Goal: Transaction & Acquisition: Download file/media

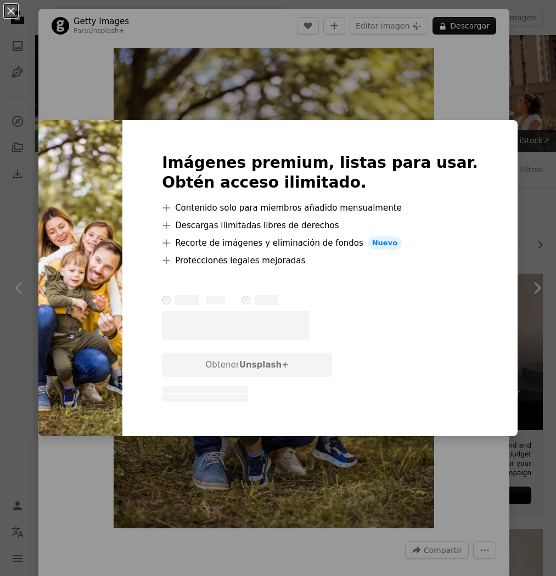
scroll to position [396, 0]
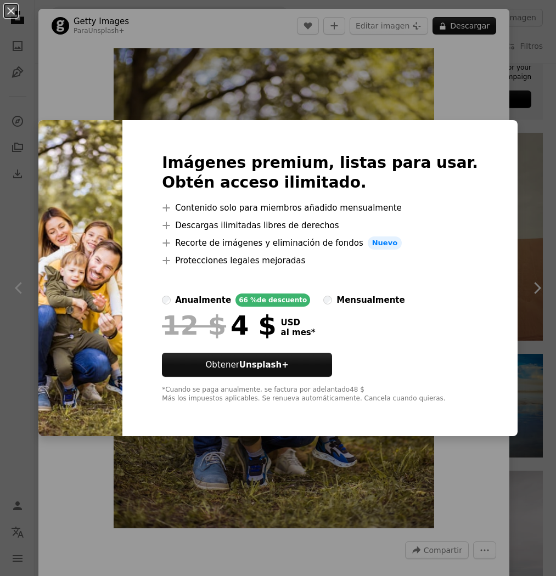
click at [361, 89] on div "An X shape Imágenes premium, listas para usar. Obtén acceso ilimitado. A plus s…" at bounding box center [278, 288] width 556 height 576
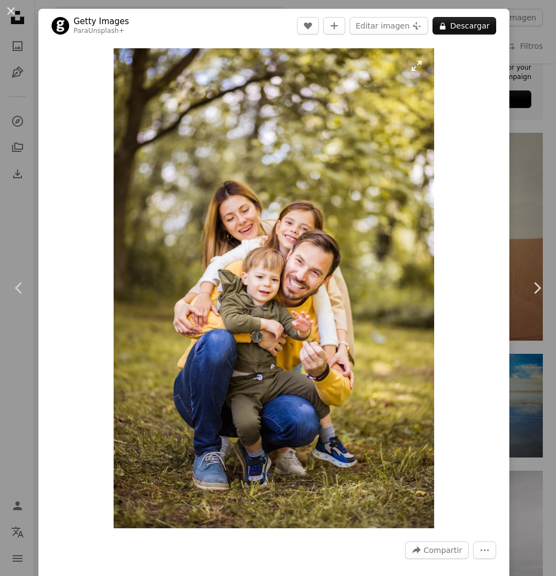
scroll to position [25, 0]
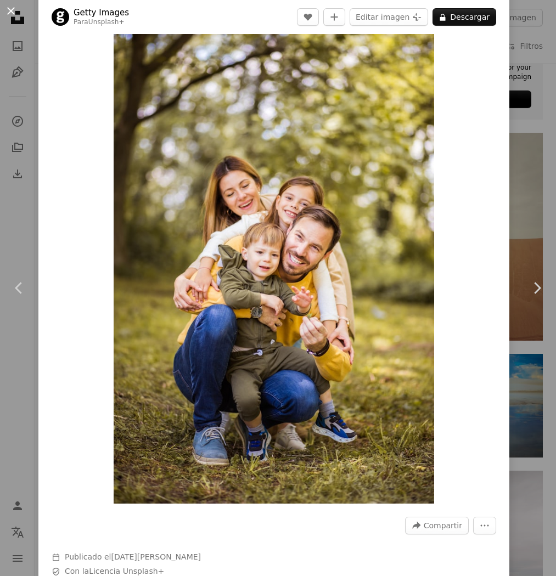
click at [9, 15] on button "An X shape" at bounding box center [10, 10] width 13 height 13
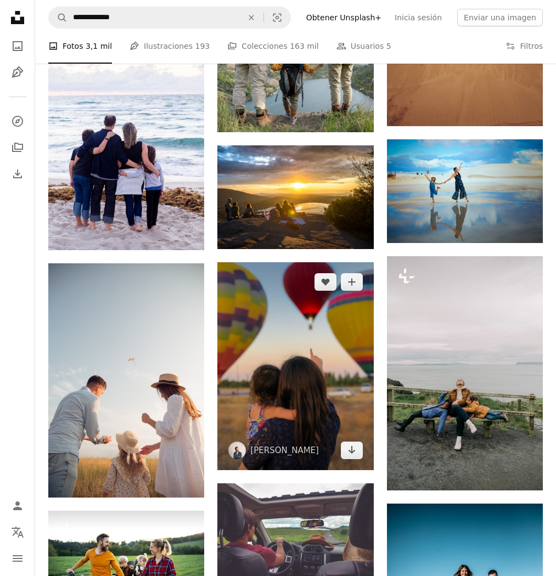
scroll to position [835, 0]
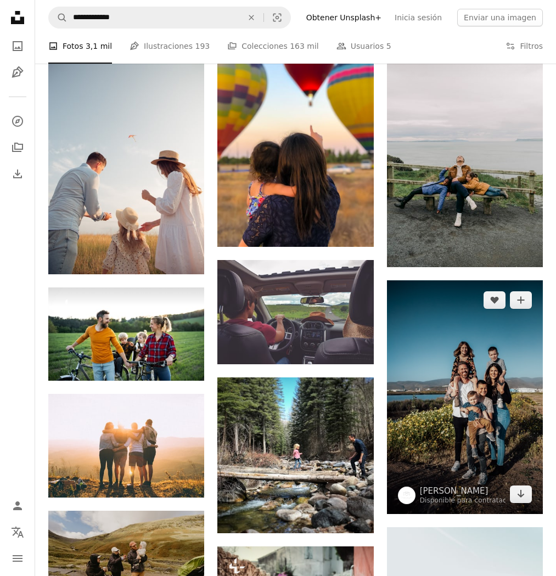
click at [497, 414] on img at bounding box center [465, 398] width 156 height 234
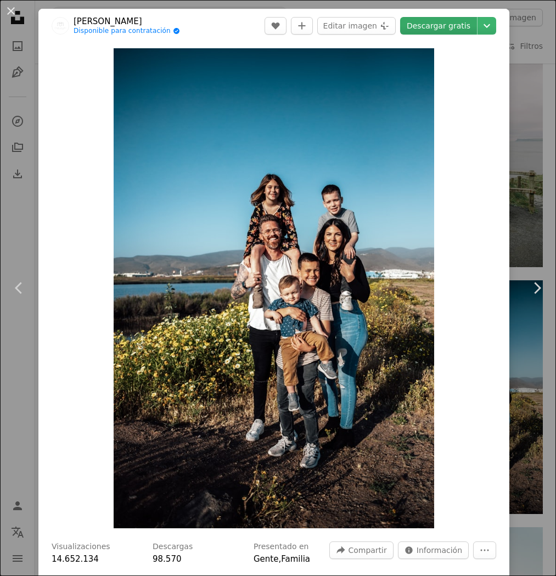
click at [438, 30] on link "Descargar gratis" at bounding box center [438, 26] width 77 height 18
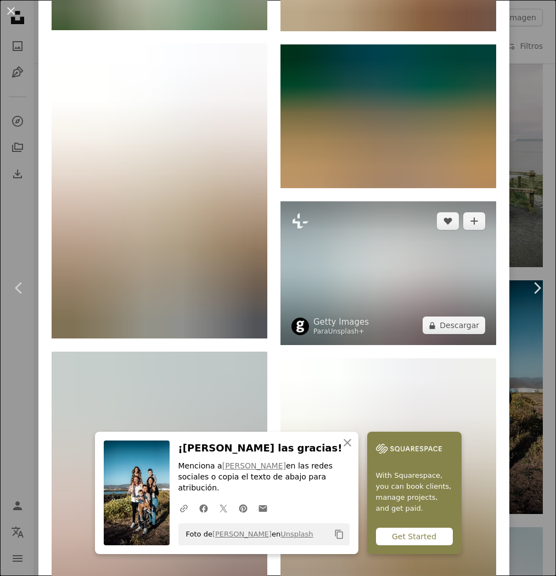
scroll to position [3046, 0]
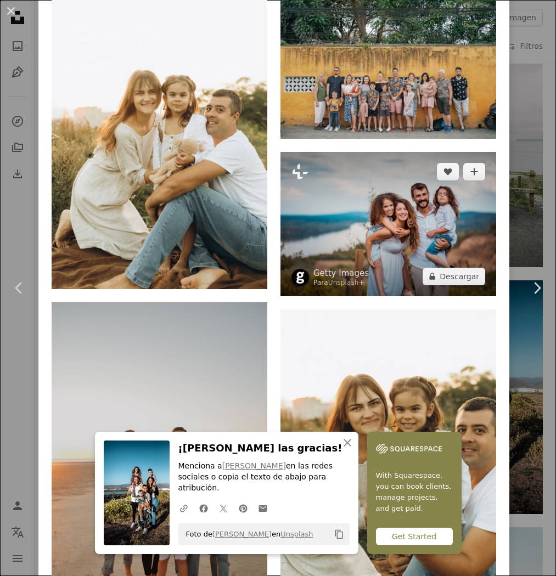
click at [390, 218] on img at bounding box center [389, 224] width 216 height 144
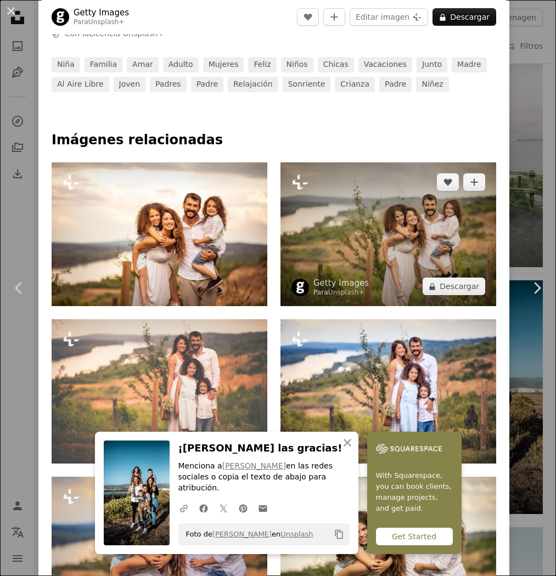
scroll to position [428, 0]
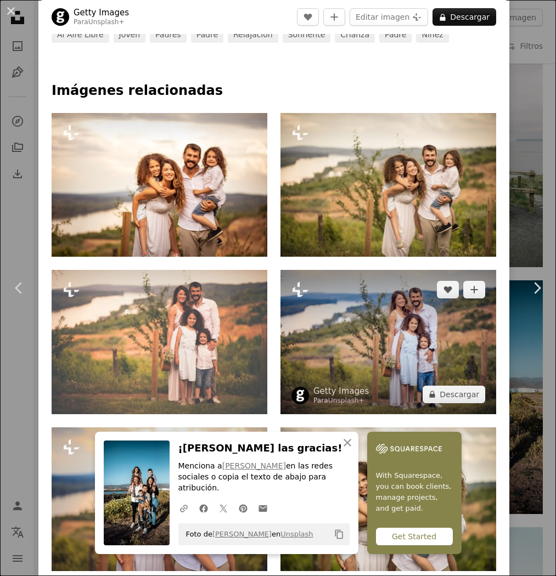
click at [392, 327] on img at bounding box center [389, 342] width 216 height 144
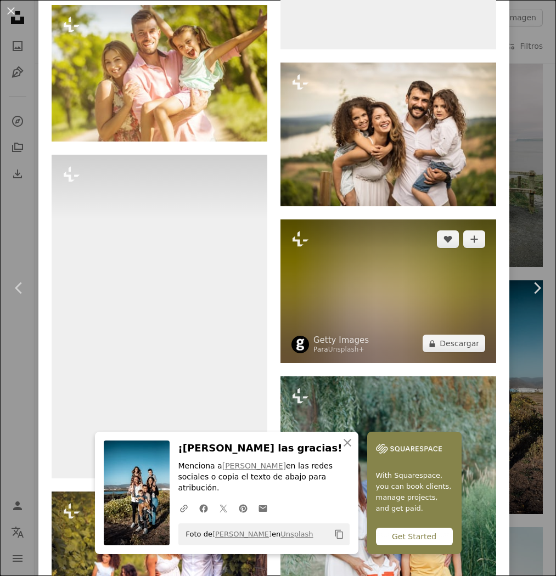
scroll to position [3496, 0]
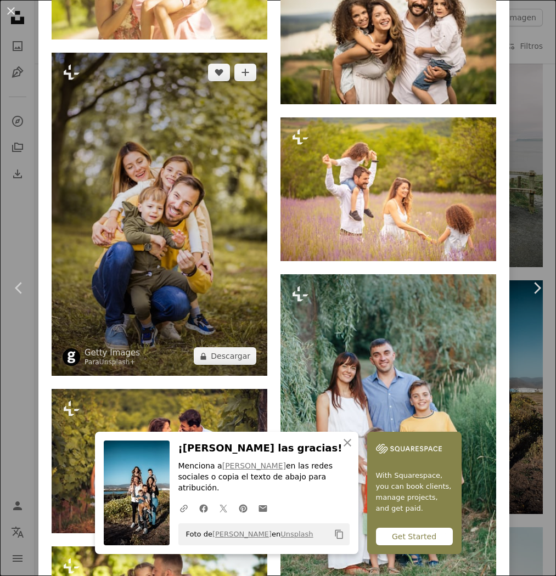
click at [212, 260] on img at bounding box center [160, 214] width 216 height 323
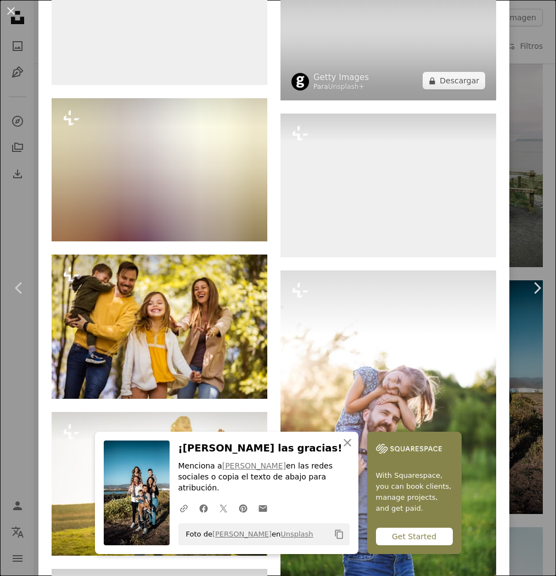
scroll to position [3966, 0]
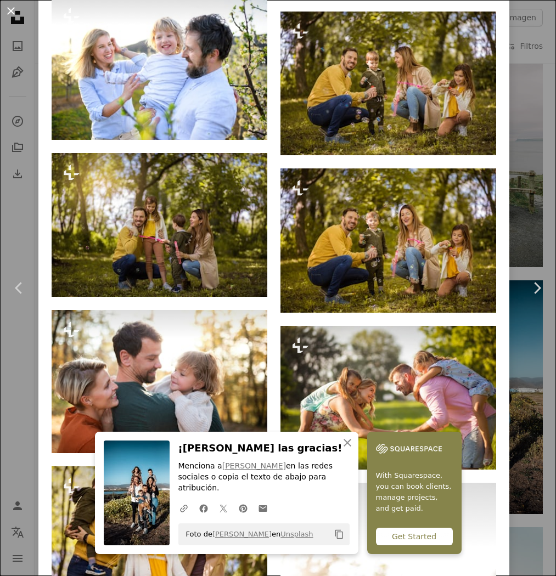
click at [11, 10] on button "An X shape" at bounding box center [10, 10] width 13 height 13
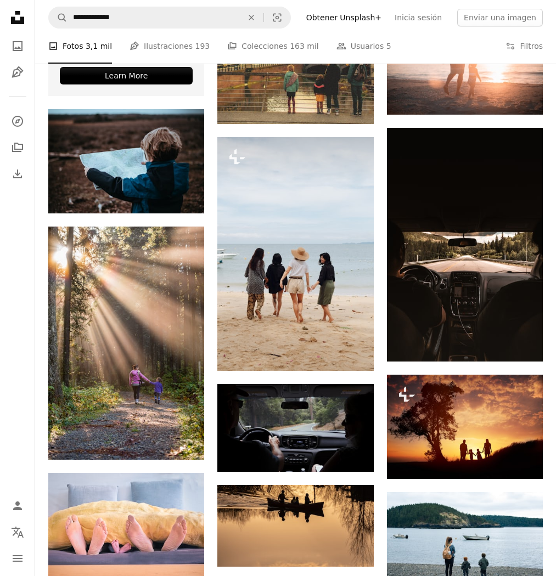
scroll to position [1728, 0]
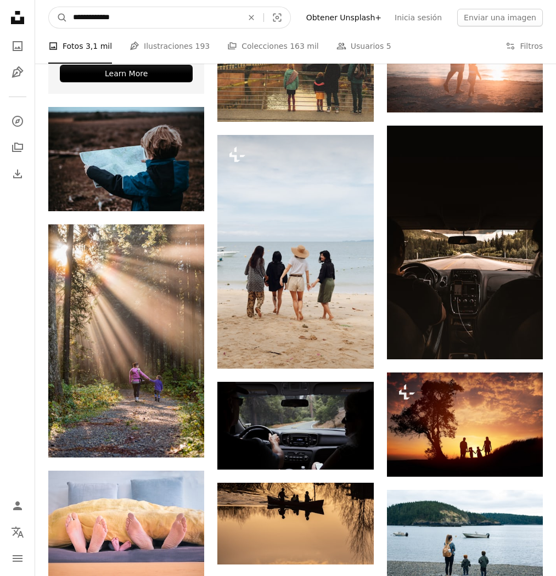
click at [135, 22] on input "**********" at bounding box center [154, 17] width 172 height 21
type input "**********"
click at [58, 18] on button "A magnifying glass" at bounding box center [58, 17] width 19 height 21
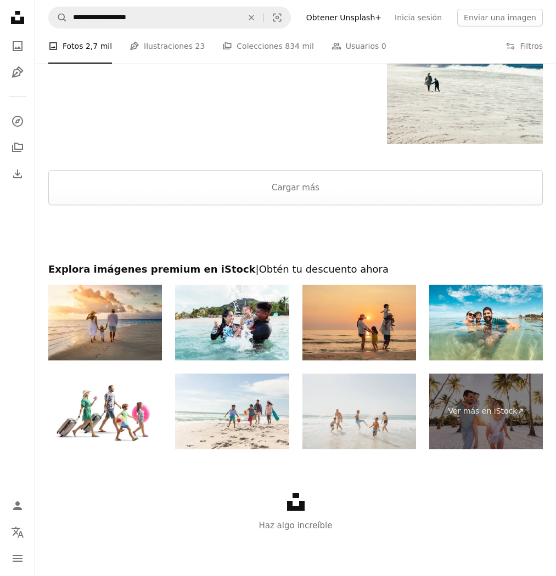
scroll to position [1462, 0]
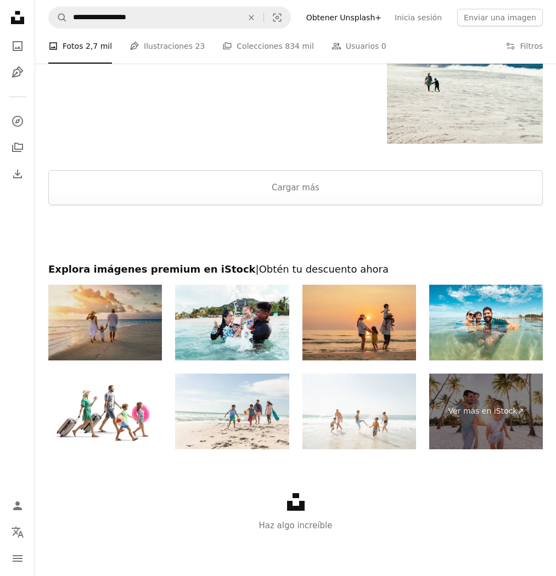
click at [125, 323] on img at bounding box center [105, 323] width 114 height 76
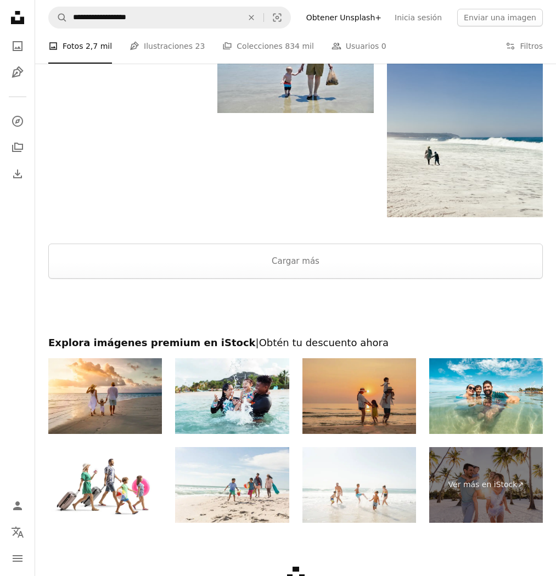
scroll to position [1464, 0]
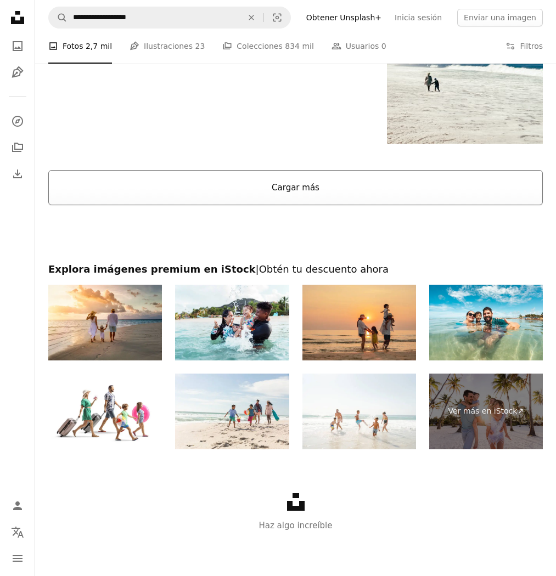
click at [302, 186] on button "Cargar más" at bounding box center [295, 187] width 495 height 35
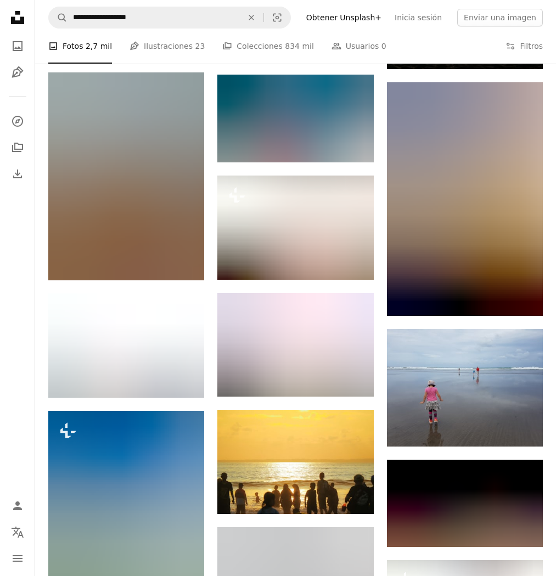
scroll to position [16037, 0]
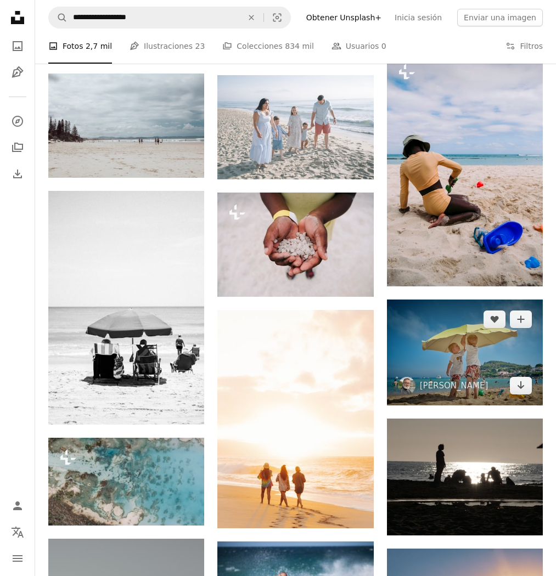
click at [444, 356] on img at bounding box center [465, 353] width 156 height 106
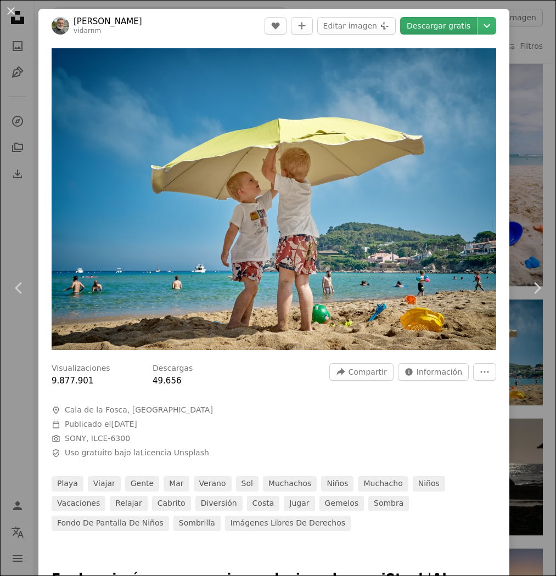
click at [443, 26] on link "Descargar gratis" at bounding box center [438, 26] width 77 height 18
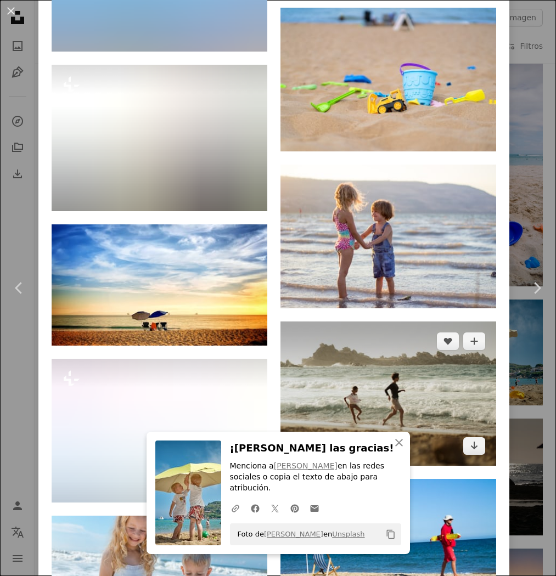
scroll to position [1847, 0]
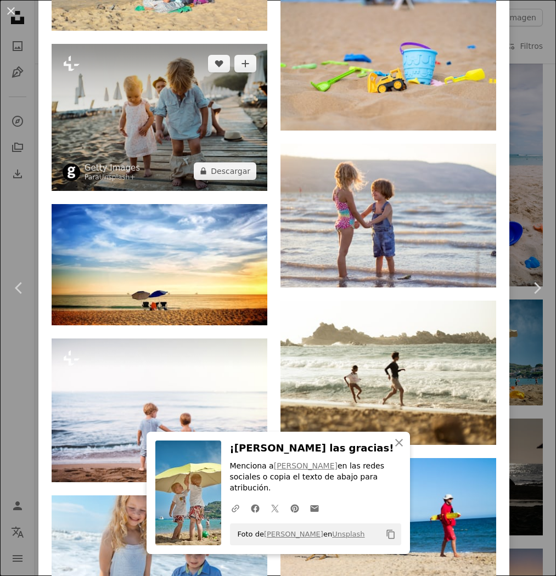
click at [160, 99] on img at bounding box center [160, 117] width 216 height 147
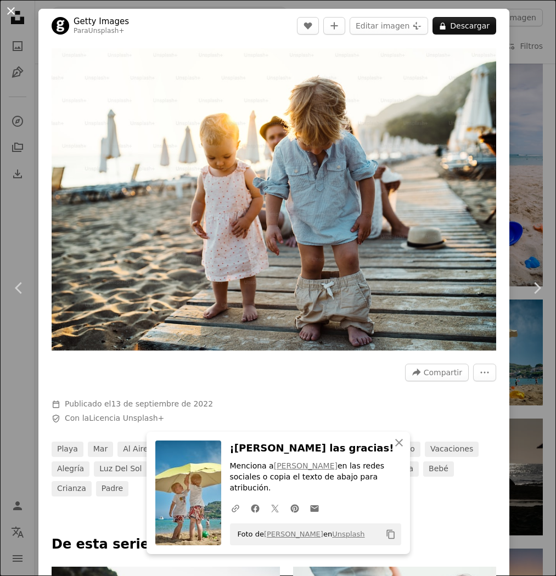
click at [14, 12] on button "An X shape" at bounding box center [10, 10] width 13 height 13
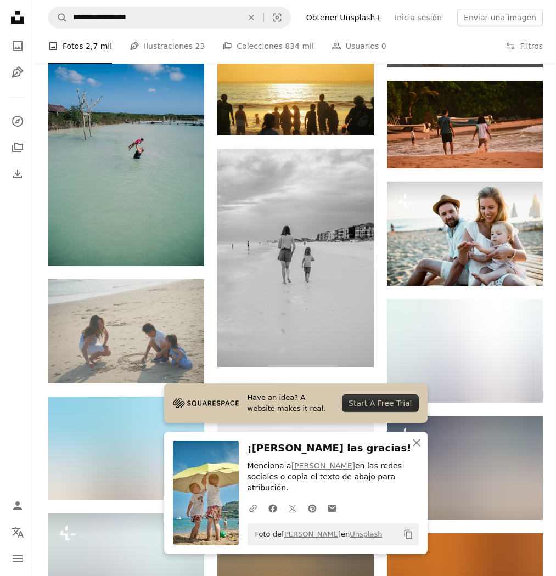
scroll to position [17012, 0]
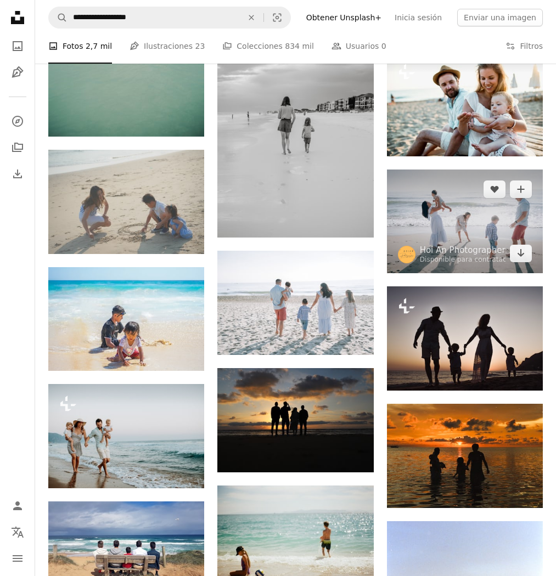
click at [477, 249] on img at bounding box center [465, 222] width 156 height 104
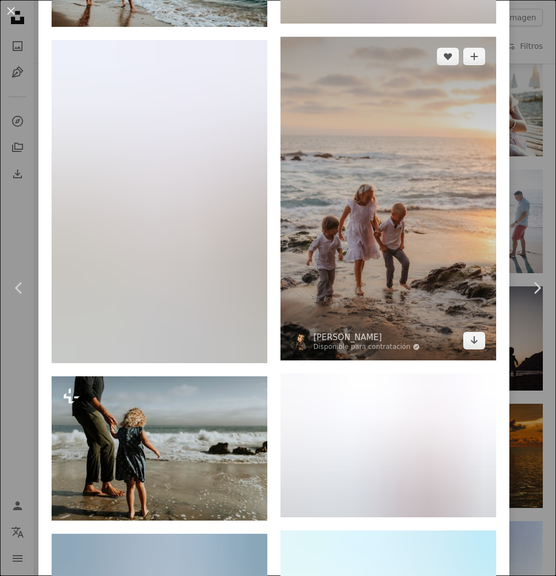
scroll to position [2288, 0]
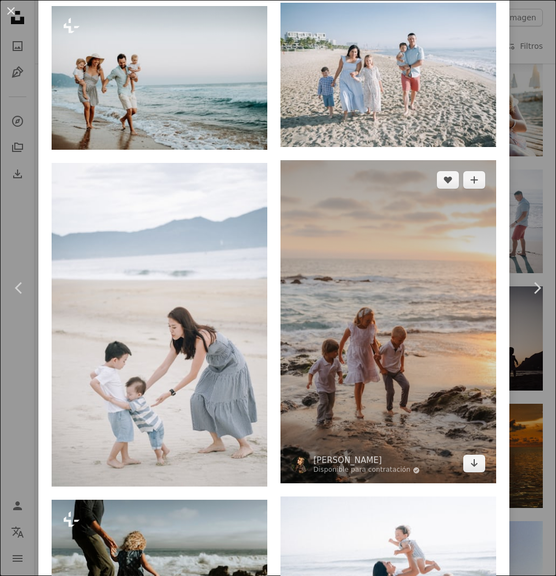
click at [442, 329] on img at bounding box center [389, 321] width 216 height 323
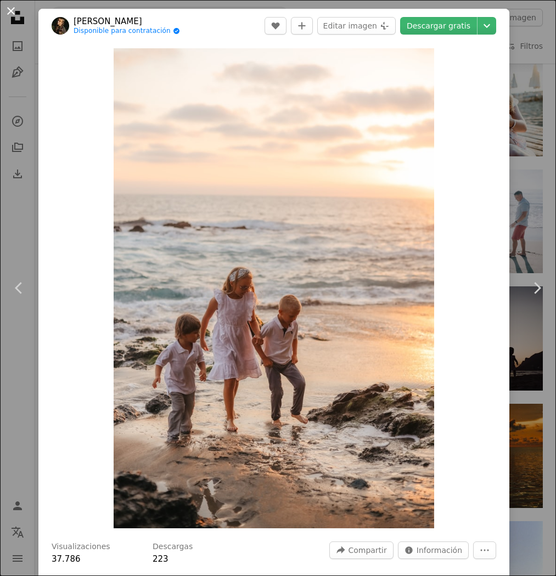
click at [13, 8] on button "An X shape" at bounding box center [10, 10] width 13 height 13
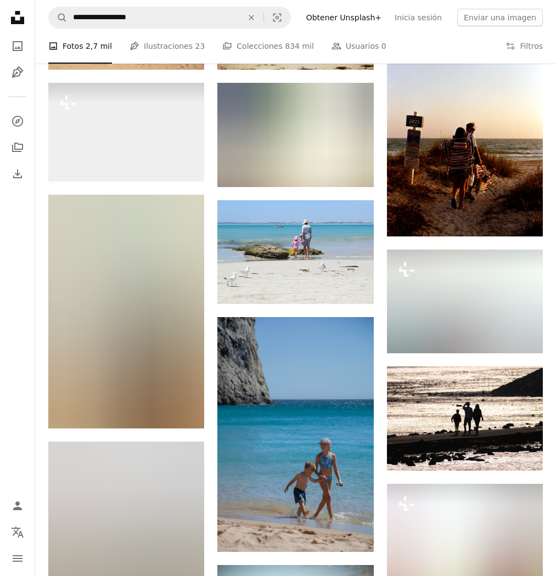
scroll to position [17549, 0]
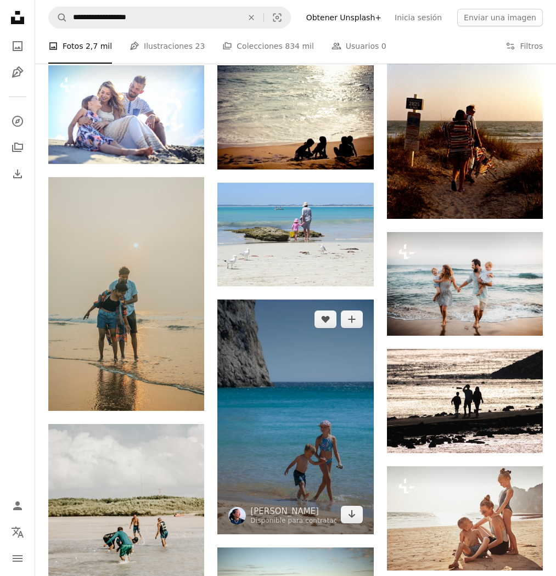
click at [316, 443] on img at bounding box center [295, 417] width 156 height 235
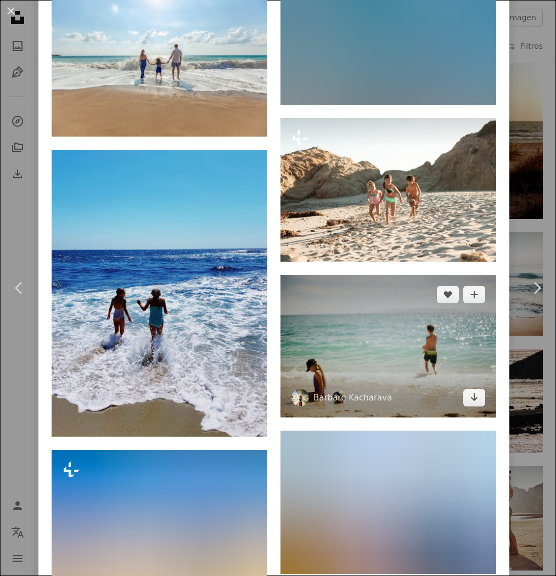
scroll to position [3031, 0]
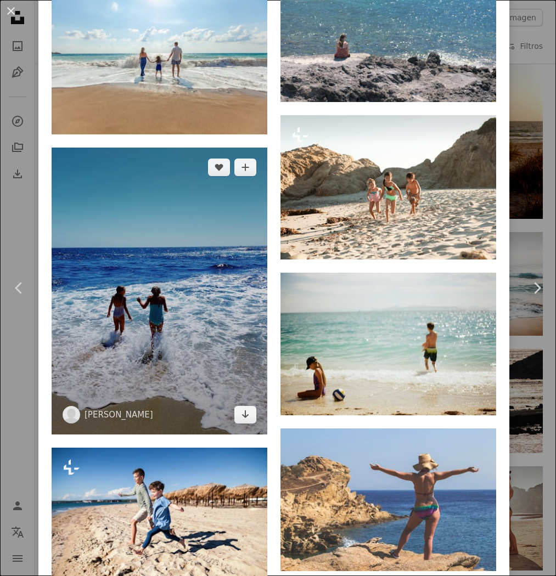
click at [198, 318] on img at bounding box center [160, 292] width 216 height 288
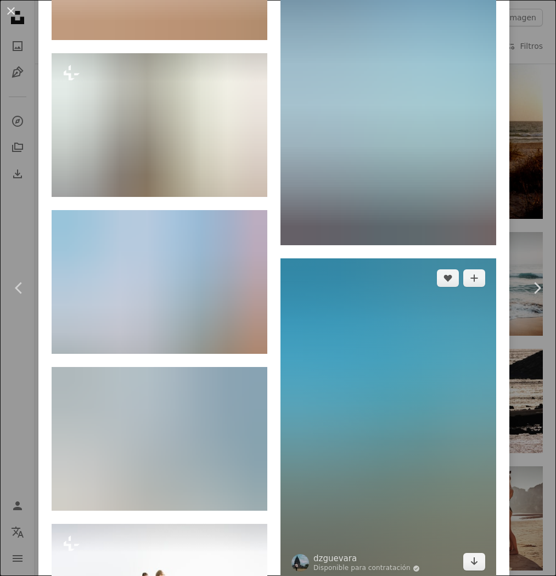
scroll to position [11358, 0]
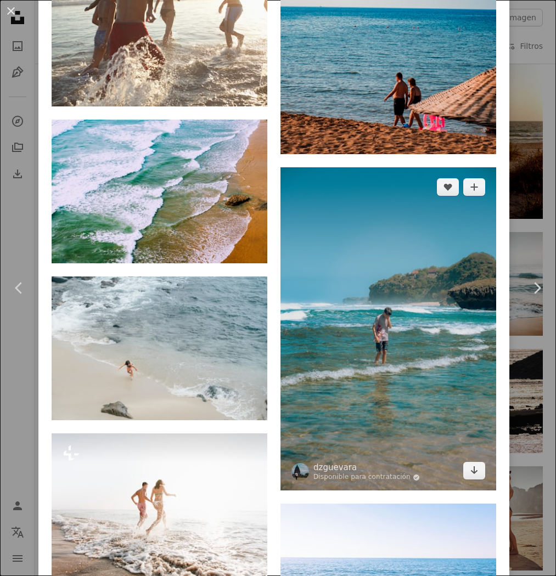
click at [376, 356] on img at bounding box center [389, 328] width 216 height 323
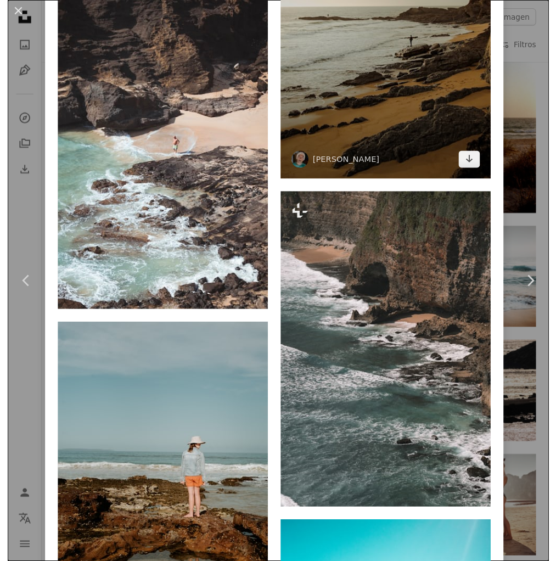
scroll to position [23911, 0]
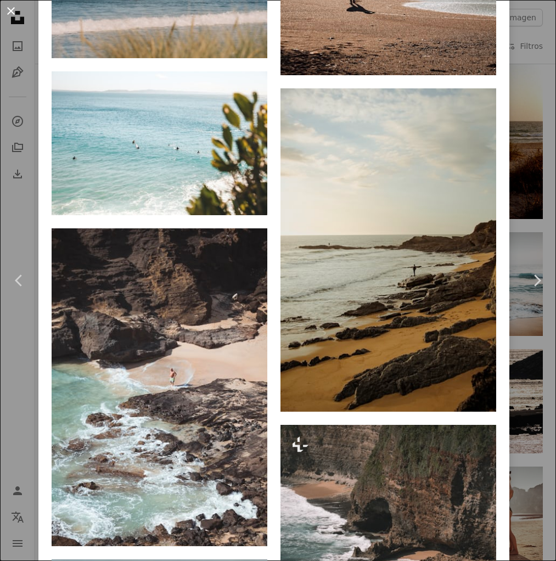
click at [8, 8] on button "An X shape" at bounding box center [10, 10] width 13 height 13
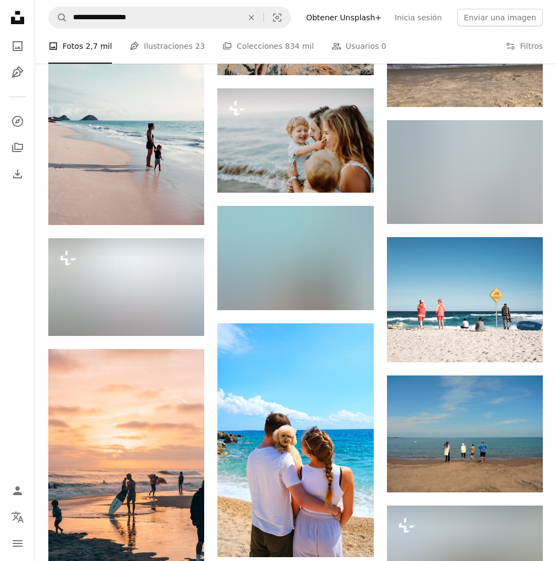
scroll to position [19648, 0]
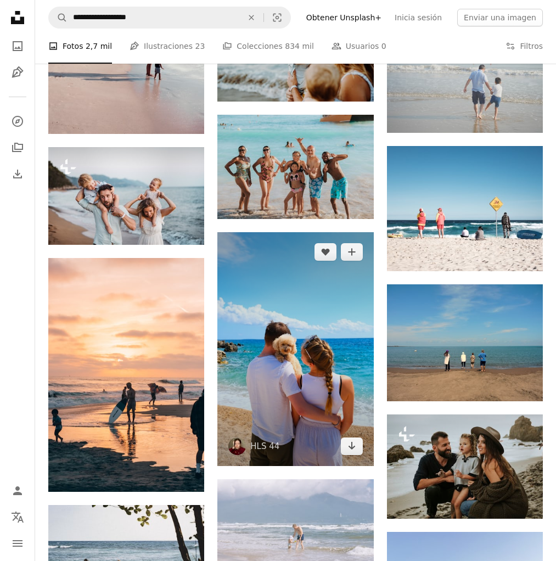
click at [331, 361] on img at bounding box center [295, 349] width 156 height 234
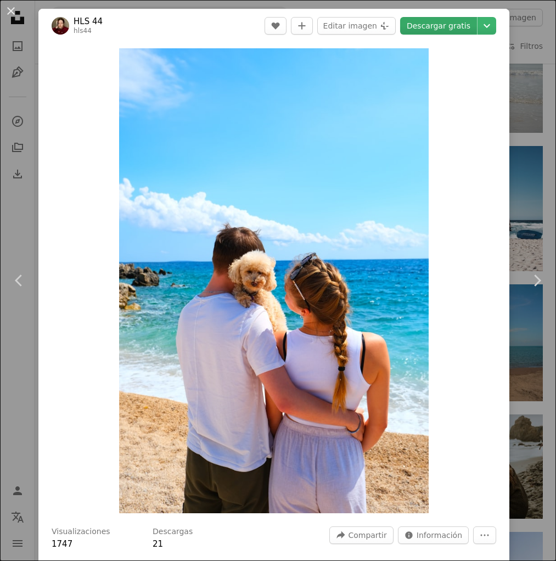
click at [452, 21] on link "Descargar gratis" at bounding box center [438, 26] width 77 height 18
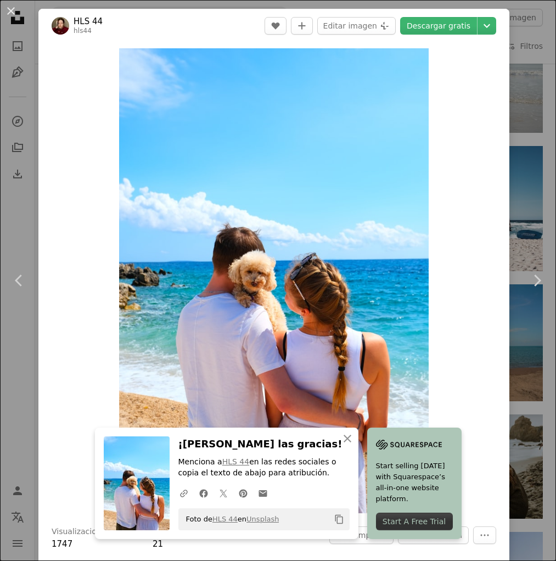
click at [9, 9] on button "An X shape" at bounding box center [10, 10] width 13 height 13
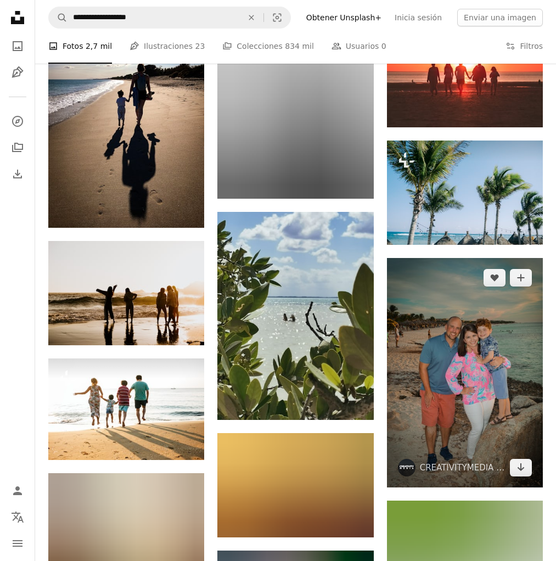
scroll to position [22276, 0]
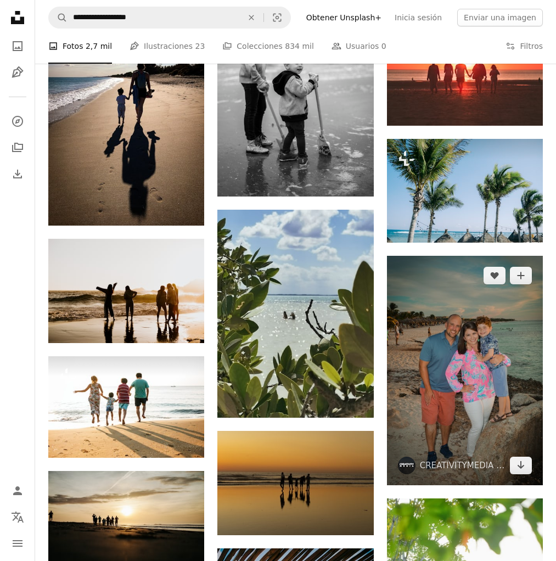
click at [486, 398] on img at bounding box center [465, 370] width 156 height 229
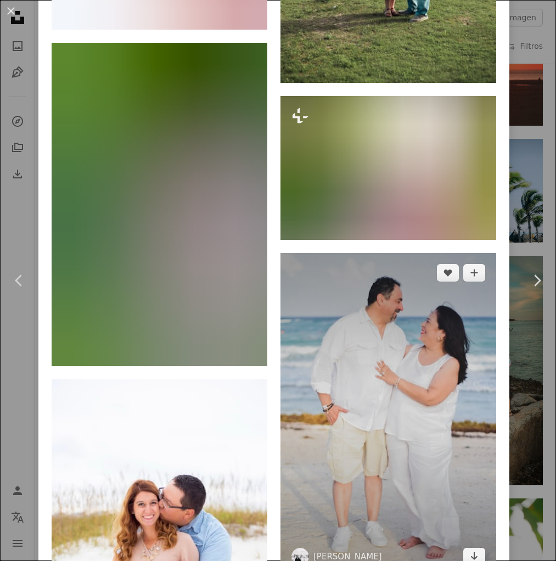
scroll to position [2123, 0]
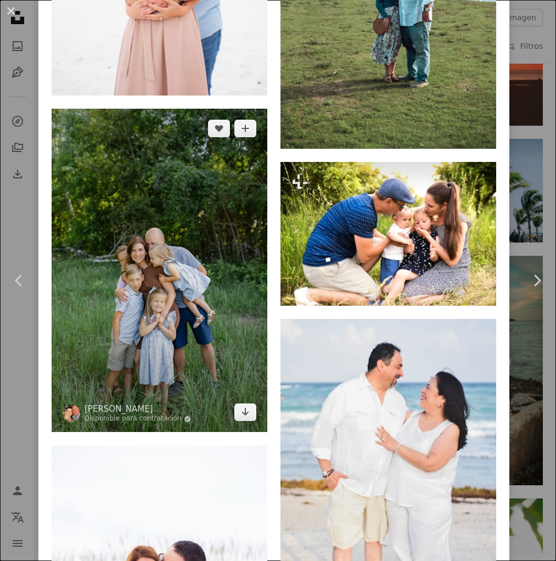
click at [212, 257] on img at bounding box center [160, 270] width 216 height 323
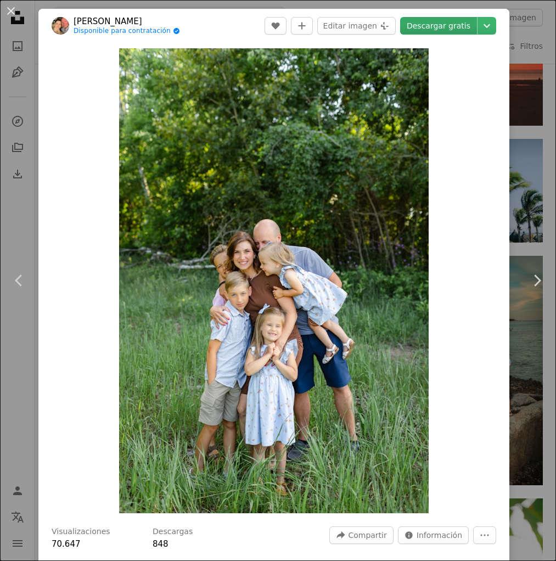
click at [443, 24] on link "Descargar gratis" at bounding box center [438, 26] width 77 height 18
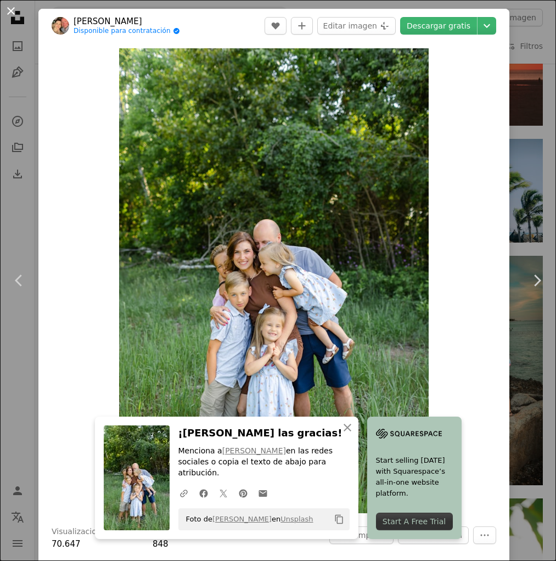
click at [9, 12] on button "An X shape" at bounding box center [10, 10] width 13 height 13
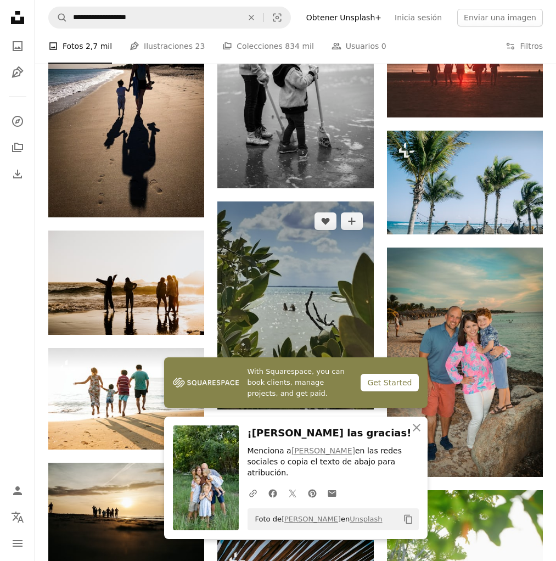
scroll to position [22370, 0]
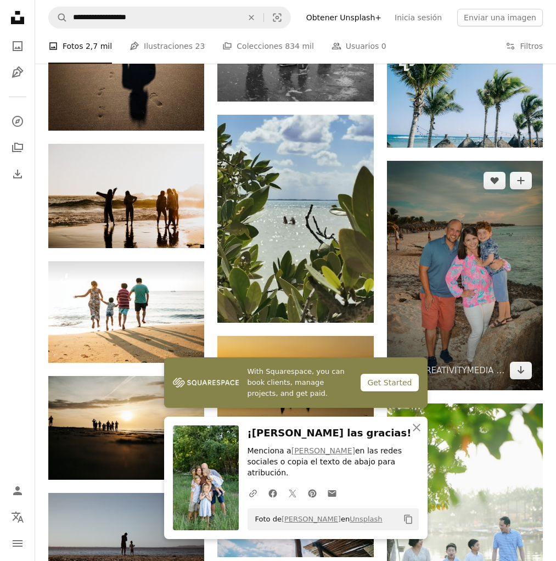
click at [440, 281] on img at bounding box center [465, 275] width 156 height 229
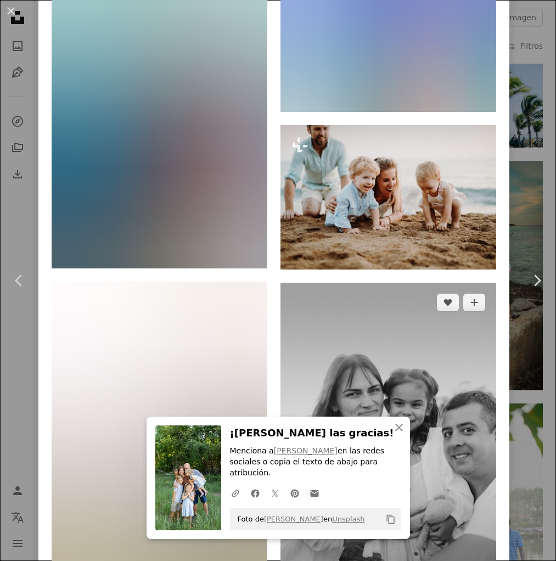
scroll to position [10686, 0]
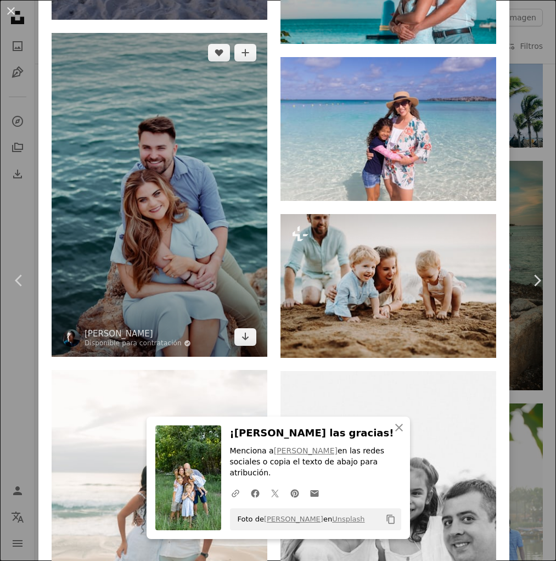
click at [148, 198] on img at bounding box center [160, 194] width 216 height 323
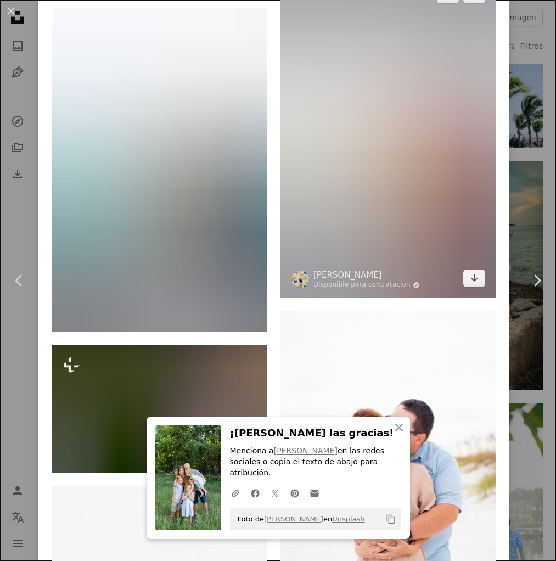
scroll to position [2277, 0]
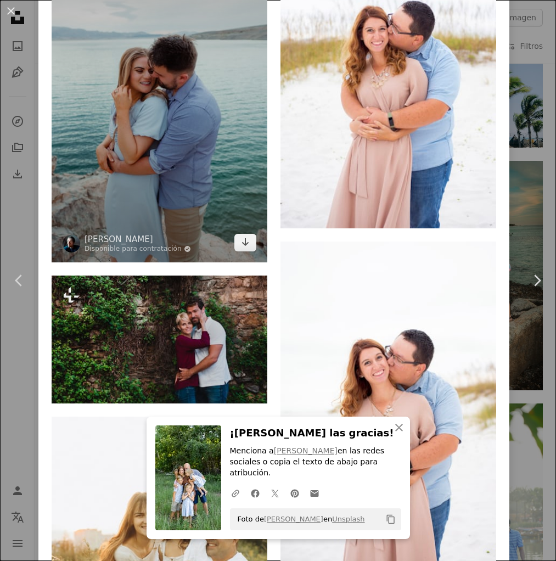
click at [179, 178] on img at bounding box center [160, 100] width 216 height 323
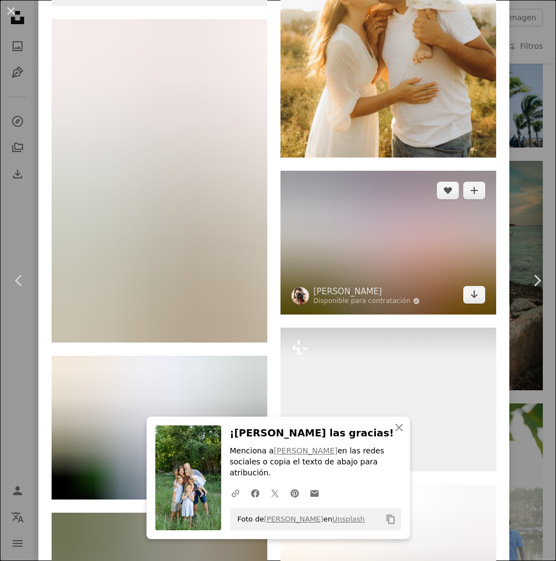
scroll to position [22027, 0]
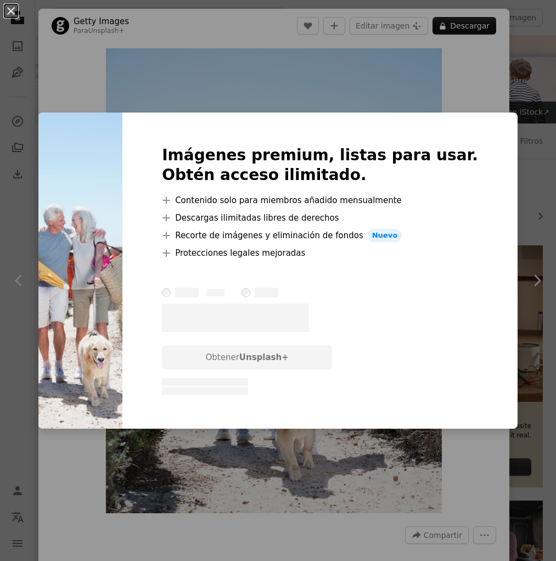
scroll to position [0, 8]
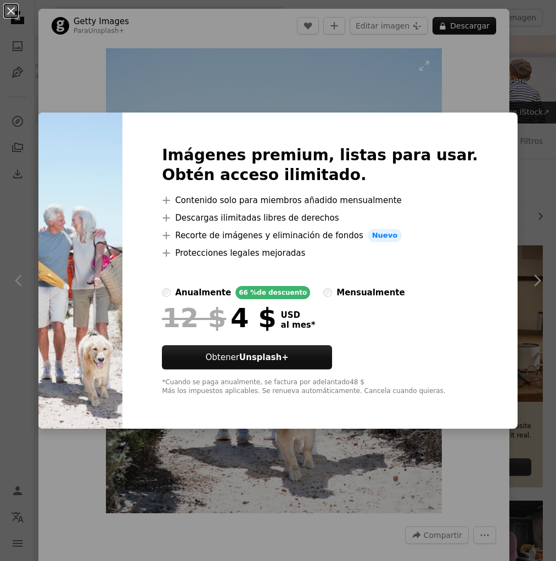
click at [408, 71] on div "An X shape Imágenes premium, listas para usar. Obtén acceso ilimitado. A plus s…" at bounding box center [278, 280] width 556 height 561
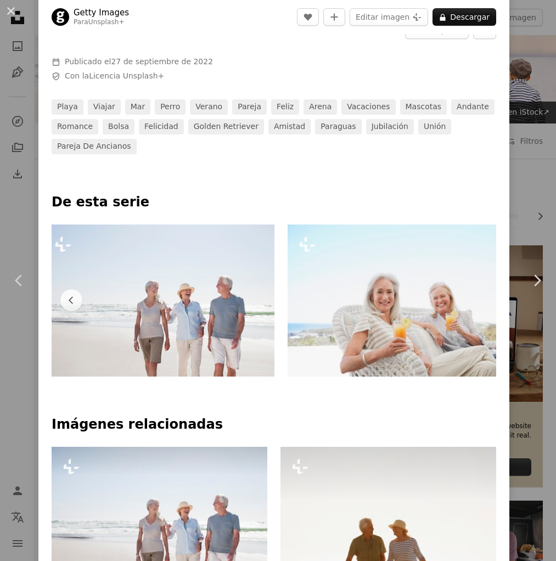
scroll to position [82, 0]
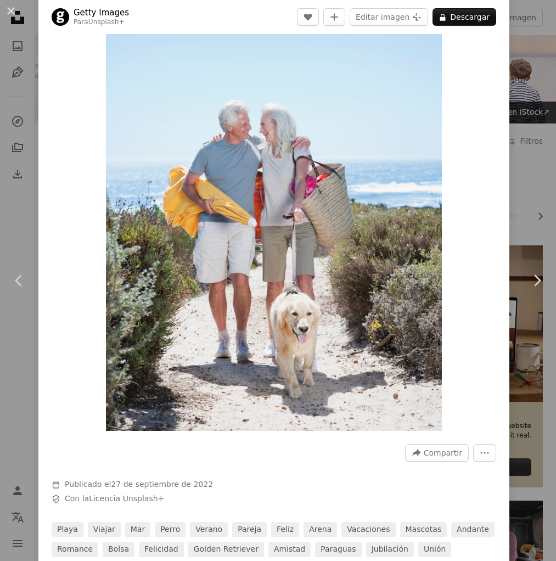
click at [14, 14] on button "An X shape" at bounding box center [10, 10] width 13 height 13
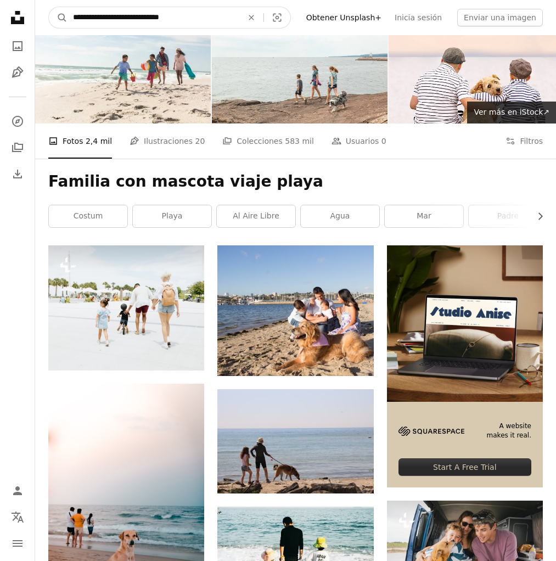
click at [192, 24] on input "**********" at bounding box center [154, 17] width 172 height 21
drag, startPoint x: 192, startPoint y: 24, endPoint x: 74, endPoint y: 12, distance: 118.1
click at [75, 12] on input "**********" at bounding box center [154, 17] width 172 height 21
type input "**********"
click at [58, 18] on button "A magnifying glass" at bounding box center [58, 17] width 19 height 21
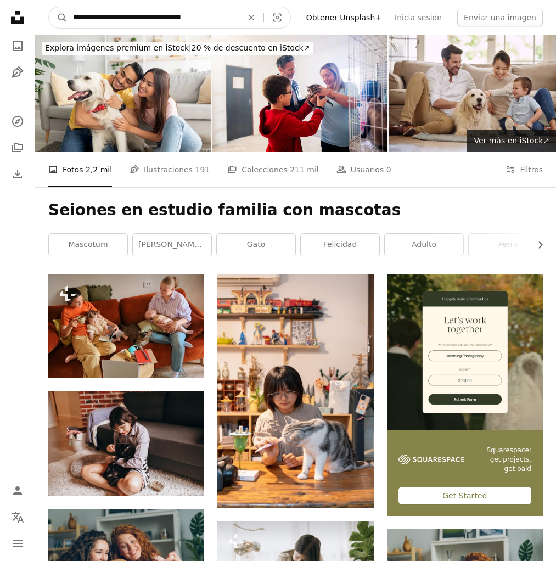
click at [139, 18] on input "**********" at bounding box center [154, 17] width 172 height 21
type input "**********"
click at [58, 18] on button "A magnifying glass" at bounding box center [58, 17] width 19 height 21
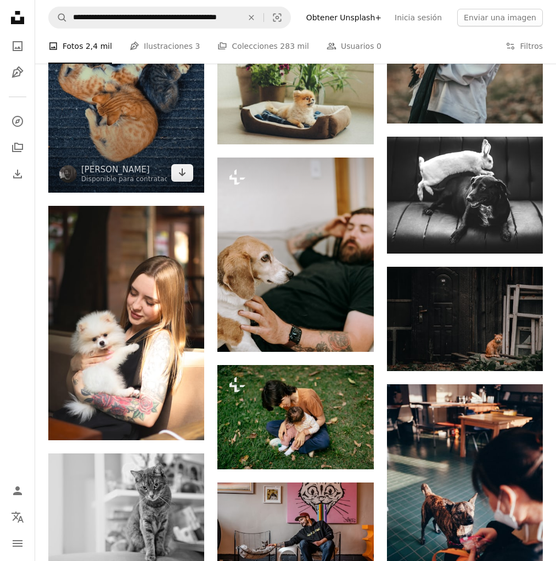
scroll to position [36089, 0]
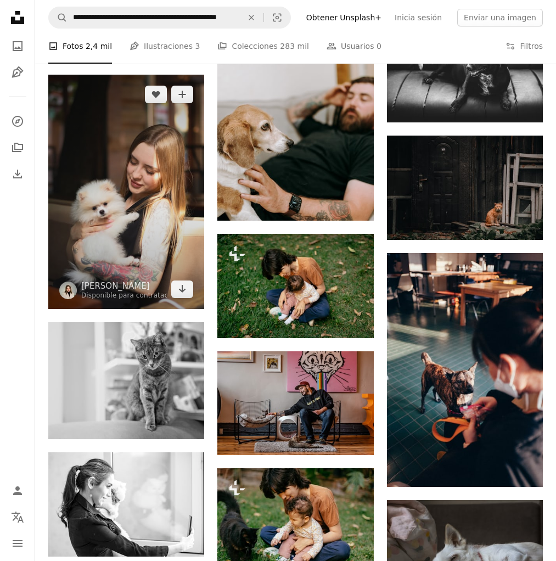
click at [159, 213] on img at bounding box center [126, 192] width 156 height 234
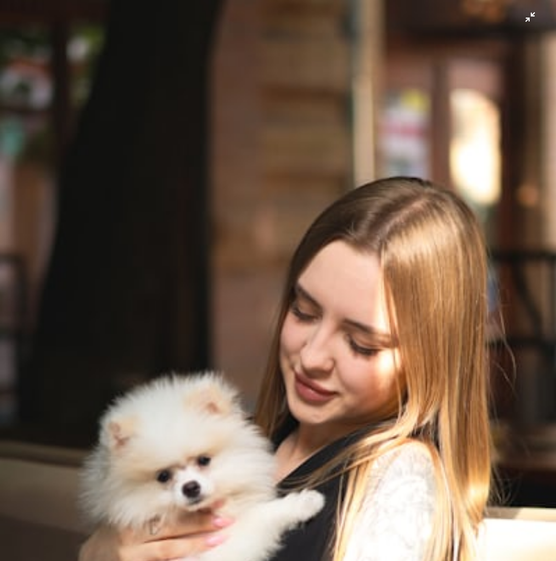
scroll to position [131, 0]
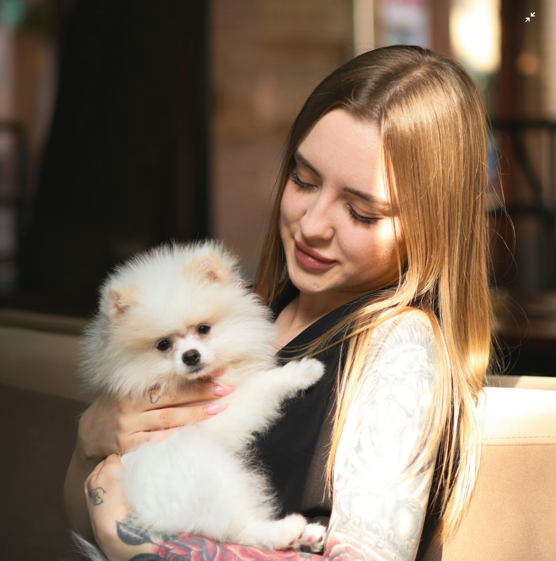
click at [217, 243] on img "Reducir el zoom en esta imagen" at bounding box center [277, 286] width 557 height 836
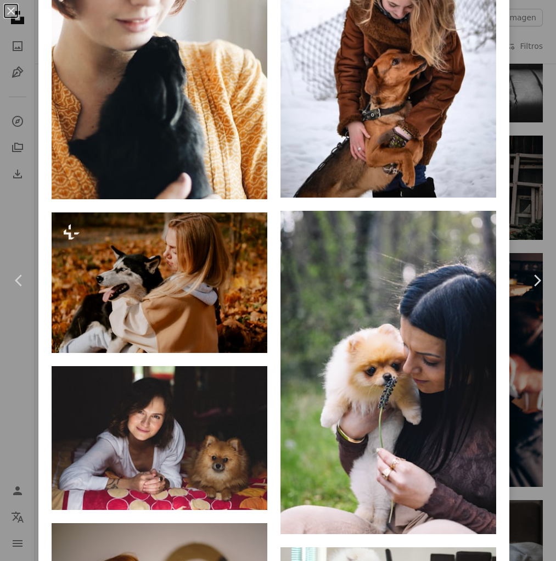
scroll to position [9145, 0]
